Goal: Information Seeking & Learning: Check status

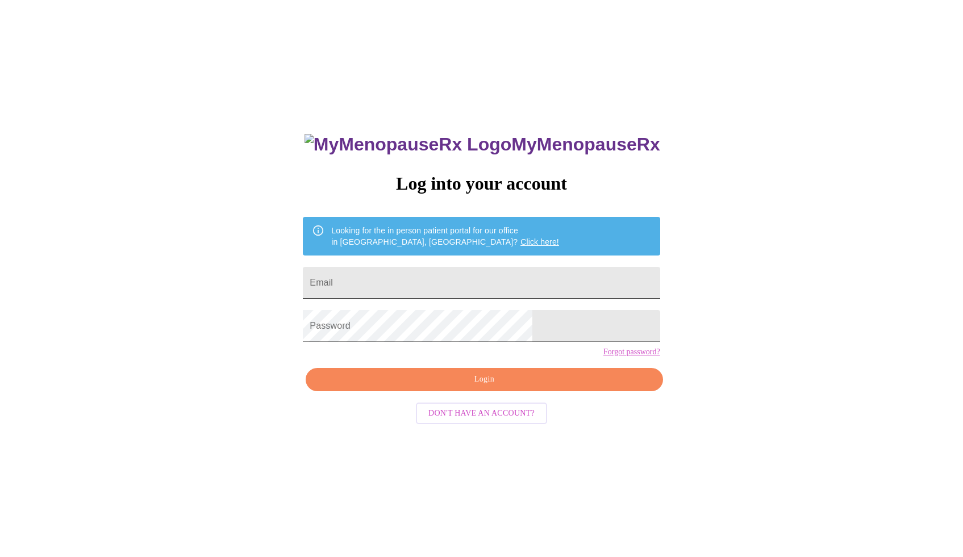
click at [477, 287] on input "Email" at bounding box center [481, 283] width 357 height 32
type input "[EMAIL_ADDRESS][DOMAIN_NAME]"
click at [464, 280] on input "[EMAIL_ADDRESS][DOMAIN_NAME]" at bounding box center [481, 283] width 357 height 32
click at [460, 285] on input "Email" at bounding box center [481, 283] width 357 height 32
type input "[EMAIL_ADDRESS][DOMAIN_NAME]"
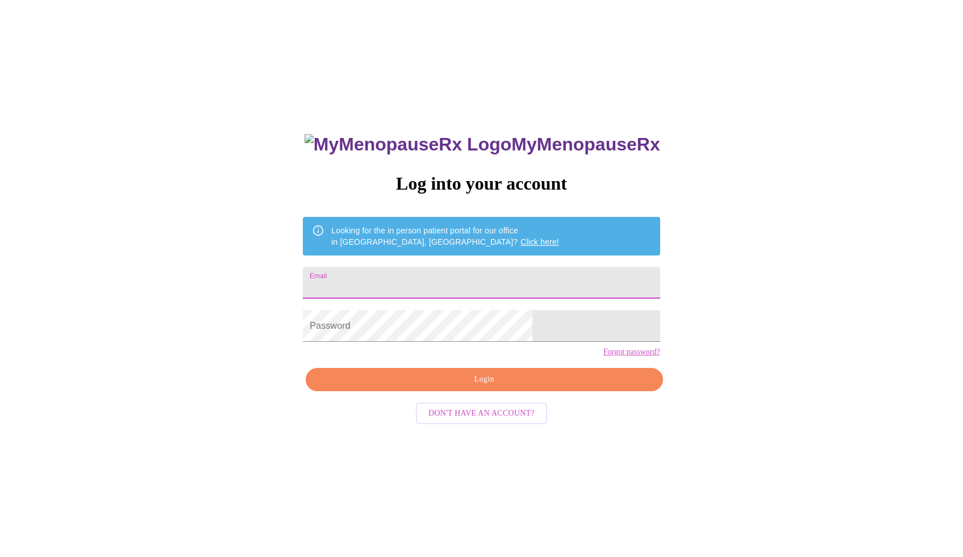
click at [419, 281] on input "Email" at bounding box center [481, 283] width 357 height 32
type input "[EMAIL_ADDRESS][DOMAIN_NAME]"
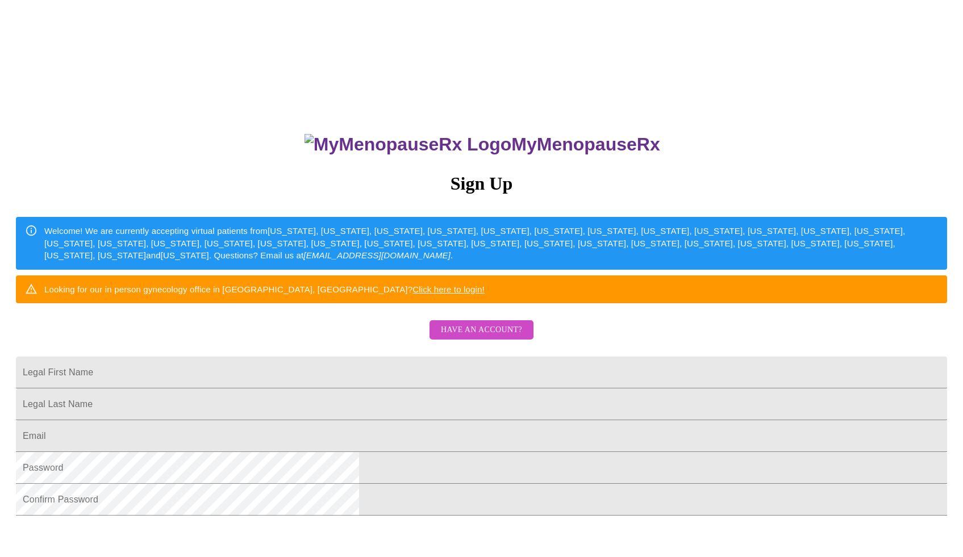
click at [477, 337] on span "Have an account?" at bounding box center [481, 330] width 81 height 14
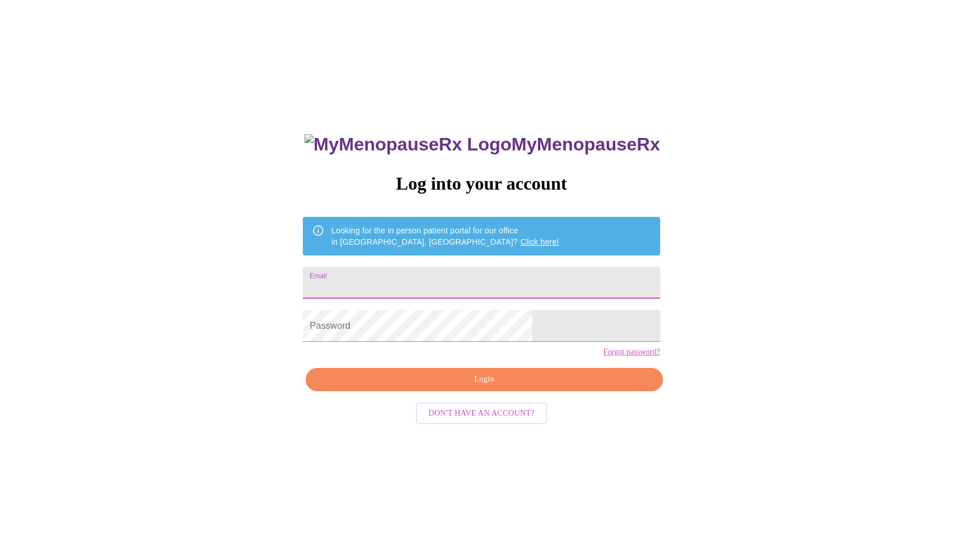
click at [453, 271] on input "Email" at bounding box center [481, 283] width 357 height 32
type input "[EMAIL_ADDRESS][DOMAIN_NAME]"
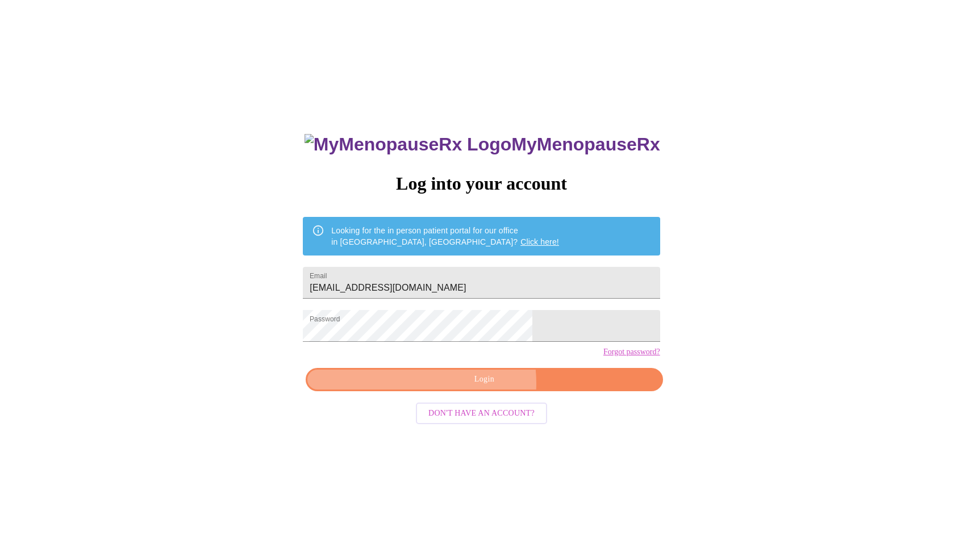
click at [456, 387] on span "Login" at bounding box center [484, 380] width 331 height 14
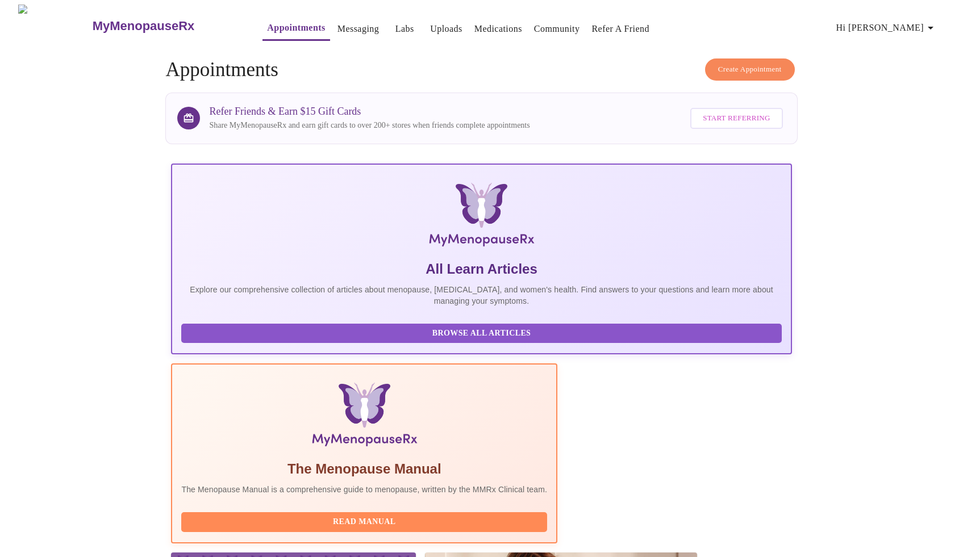
click at [395, 21] on link "Labs" at bounding box center [404, 29] width 19 height 16
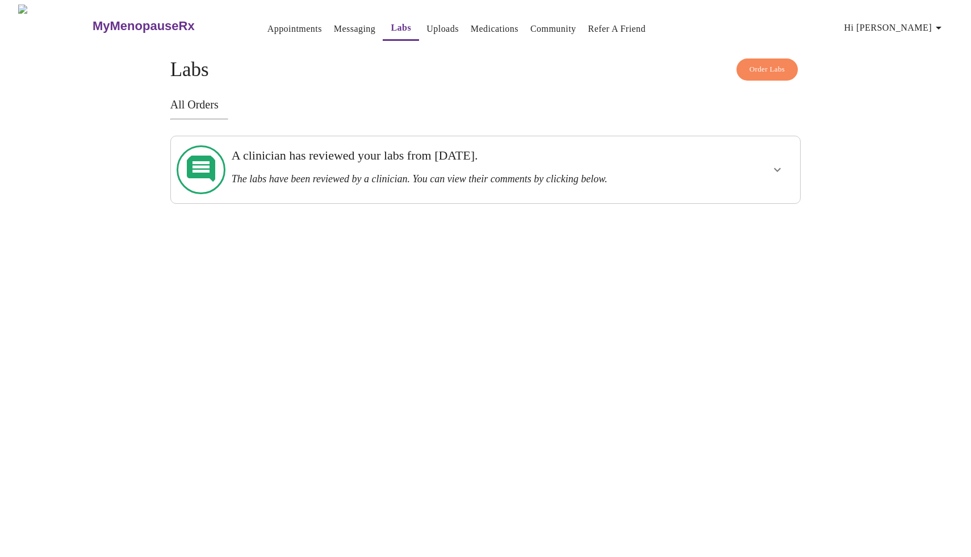
click at [342, 156] on h3 "A clinician has reviewed your labs from [DATE]." at bounding box center [455, 155] width 447 height 15
click at [181, 177] on div at bounding box center [202, 170] width 52 height 58
click at [185, 172] on div at bounding box center [202, 170] width 52 height 58
click at [195, 172] on icon at bounding box center [201, 169] width 49 height 49
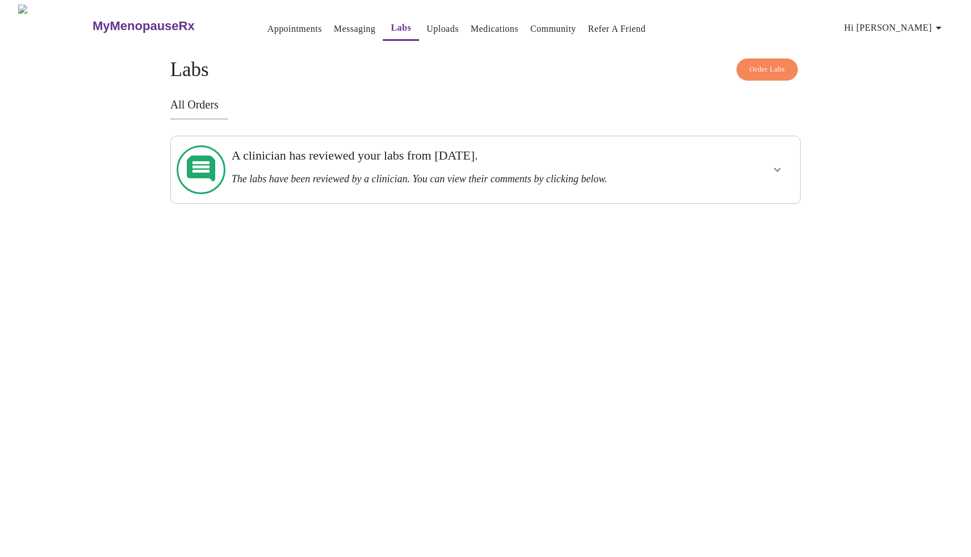
click at [782, 166] on icon "show more" at bounding box center [778, 170] width 14 height 14
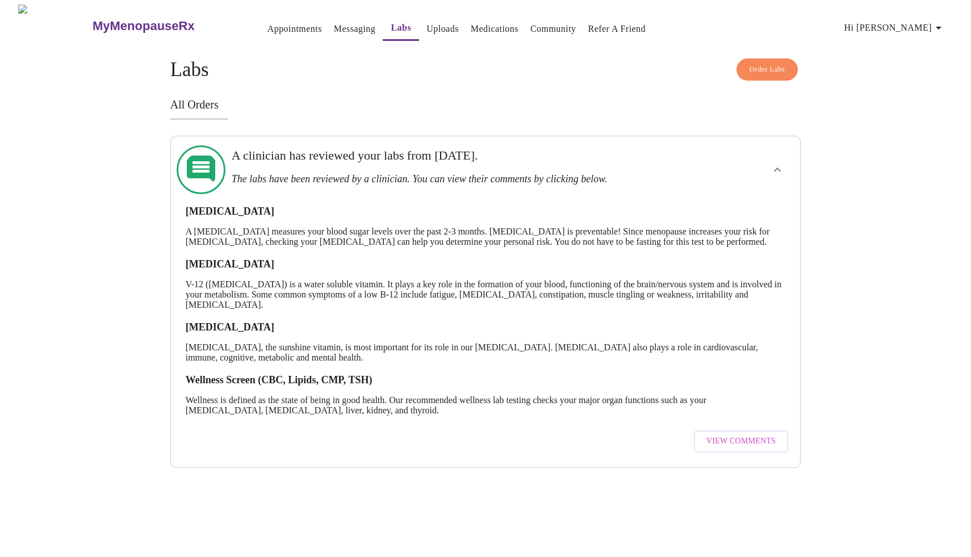
click at [739, 449] on span "View Comments" at bounding box center [741, 442] width 69 height 14
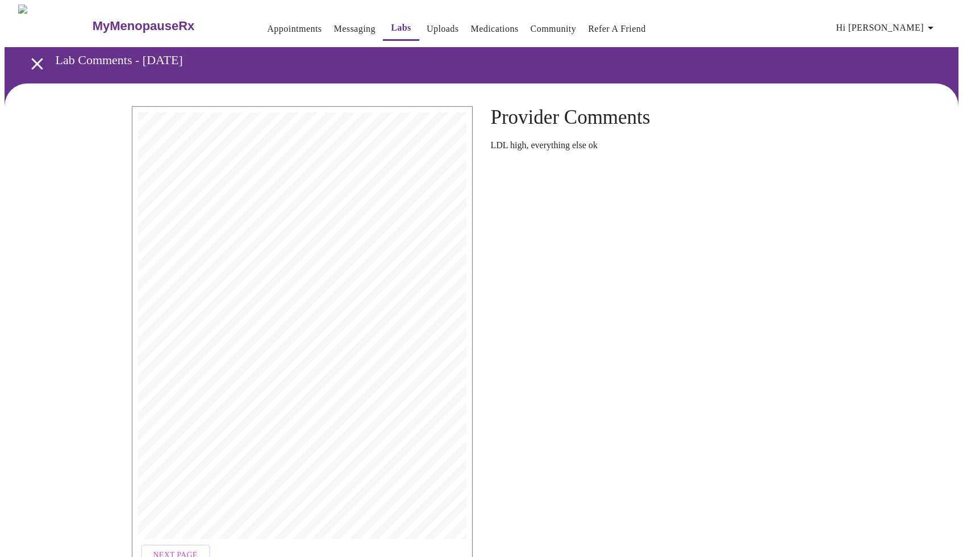
scroll to position [73, 0]
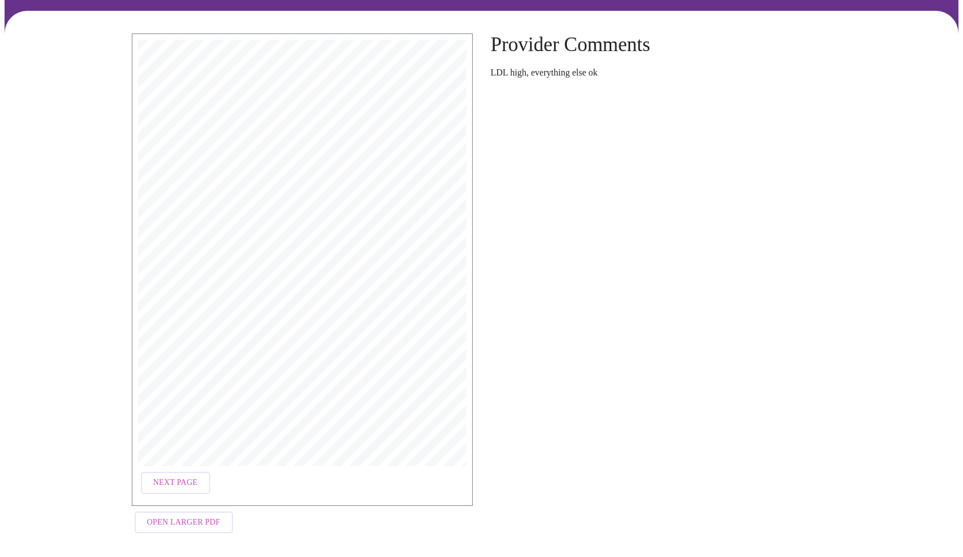
click at [193, 479] on span "Next Page" at bounding box center [175, 483] width 44 height 14
